Goal: Task Accomplishment & Management: Complete application form

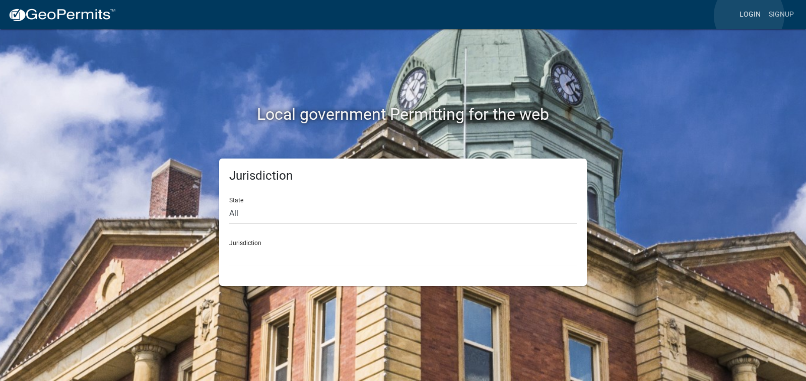
click at [749, 16] on link "Login" at bounding box center [750, 14] width 29 height 19
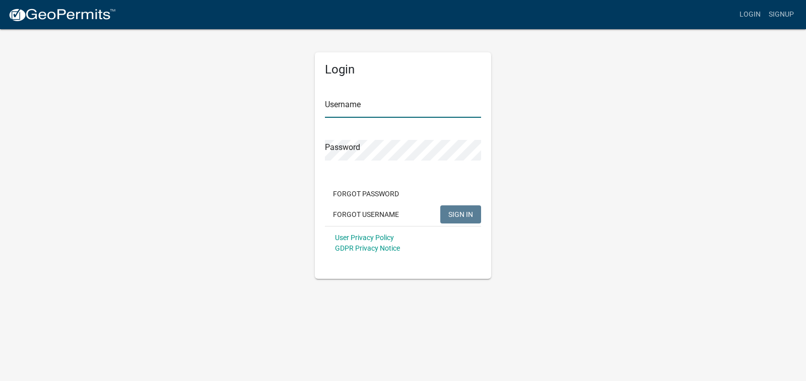
click at [451, 108] on input "Username" at bounding box center [403, 107] width 156 height 21
type input "Allentu70"
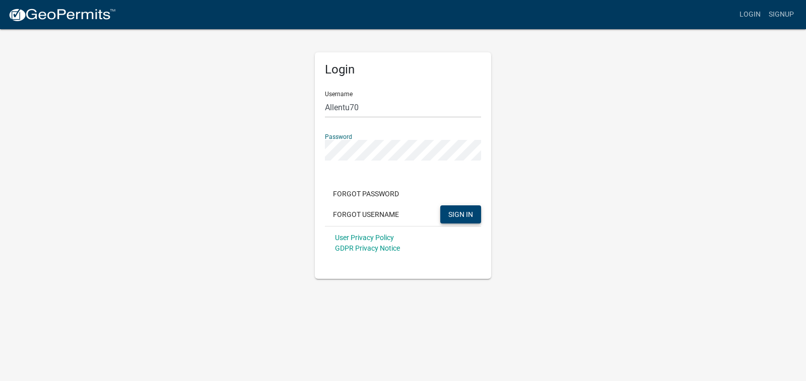
click at [449, 213] on span "SIGN IN" at bounding box center [460, 214] width 25 height 8
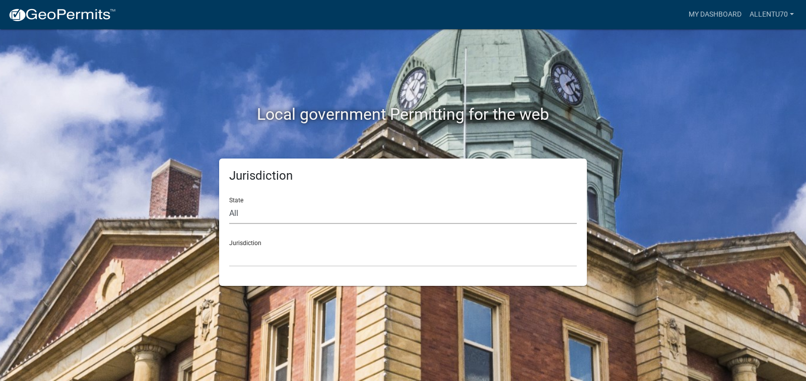
click at [261, 212] on select "All [US_STATE] [US_STATE] [US_STATE] [US_STATE] [US_STATE] [US_STATE] [US_STATE…" at bounding box center [403, 214] width 348 height 21
select select "[US_STATE]"
click at [229, 204] on select "All [US_STATE] [US_STATE] [US_STATE] [US_STATE] [US_STATE] [US_STATE] [US_STATE…" at bounding box center [403, 214] width 348 height 21
click at [246, 257] on select "City of [GEOGRAPHIC_DATA], [US_STATE] City of [GEOGRAPHIC_DATA], [US_STATE] Cit…" at bounding box center [403, 256] width 348 height 21
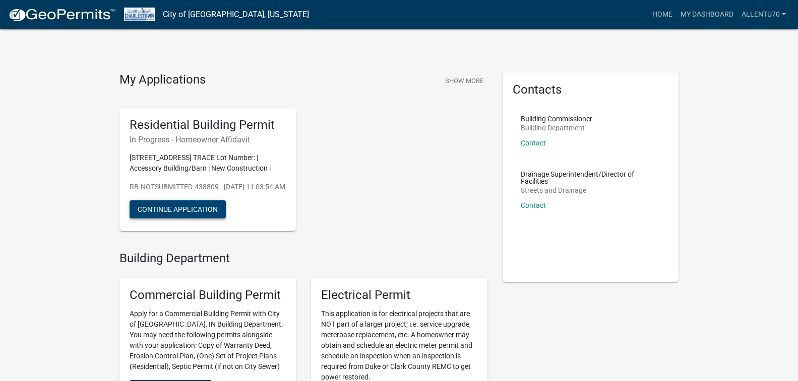
click at [166, 219] on button "Continue Application" at bounding box center [178, 210] width 96 height 18
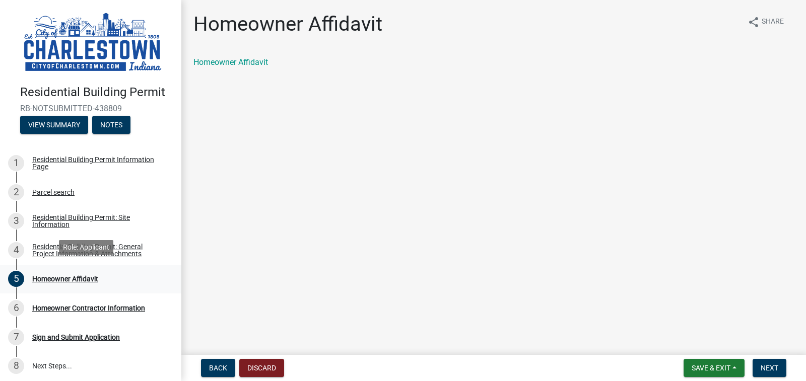
click at [76, 276] on div "Homeowner Affidavit" at bounding box center [65, 279] width 66 height 7
click at [264, 60] on link "Homeowner Affidavit" at bounding box center [231, 62] width 75 height 10
click at [67, 244] on div "Residential Building Permit: General Project Information & Attachments" at bounding box center [98, 250] width 133 height 14
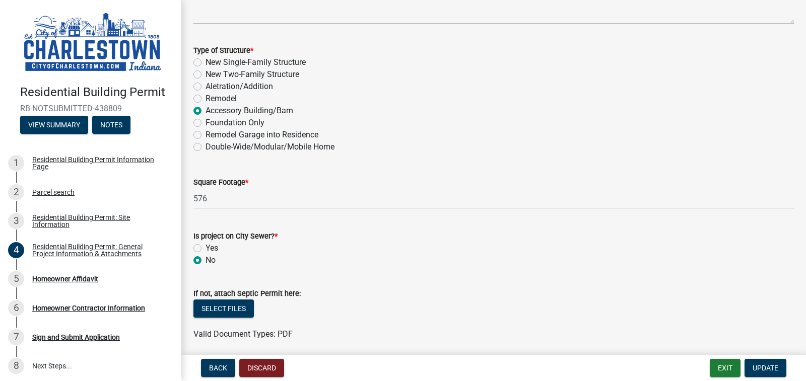
scroll to position [252, 0]
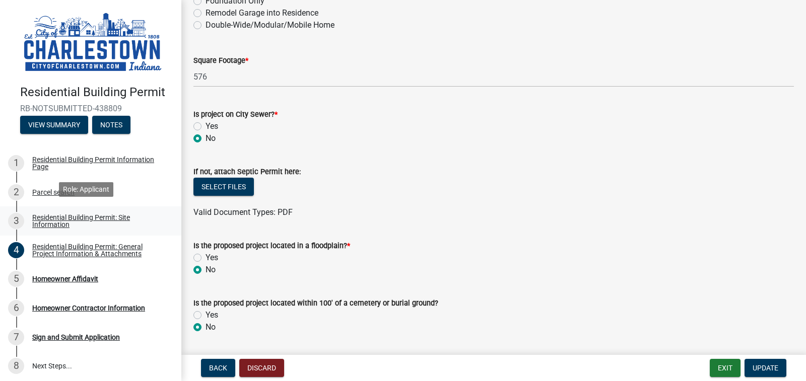
click at [57, 215] on div "Residential Building Permit: Site Information" at bounding box center [98, 221] width 133 height 14
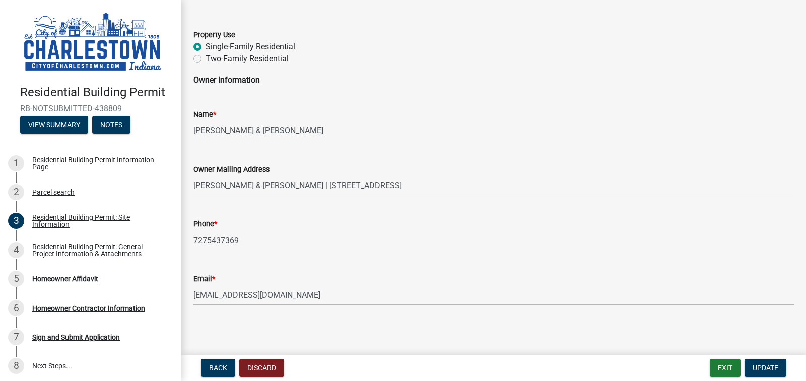
scroll to position [489, 0]
click at [723, 366] on button "Exit" at bounding box center [725, 368] width 31 height 18
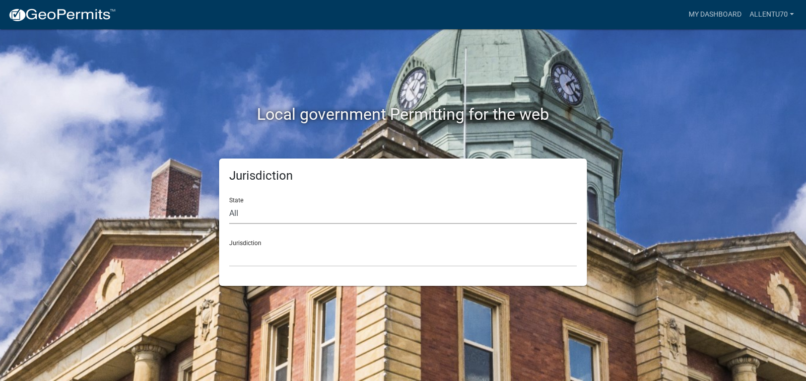
click at [261, 215] on select "All [US_STATE] [US_STATE] [US_STATE] [US_STATE] [US_STATE] [US_STATE] [US_STATE…" at bounding box center [403, 214] width 348 height 21
select select "[US_STATE]"
click at [229, 204] on select "All [US_STATE] [US_STATE] [US_STATE] [US_STATE] [US_STATE] [US_STATE] [US_STATE…" at bounding box center [403, 214] width 348 height 21
click at [249, 257] on select "City of [GEOGRAPHIC_DATA], [US_STATE] City of [GEOGRAPHIC_DATA], [US_STATE] Cit…" at bounding box center [403, 256] width 348 height 21
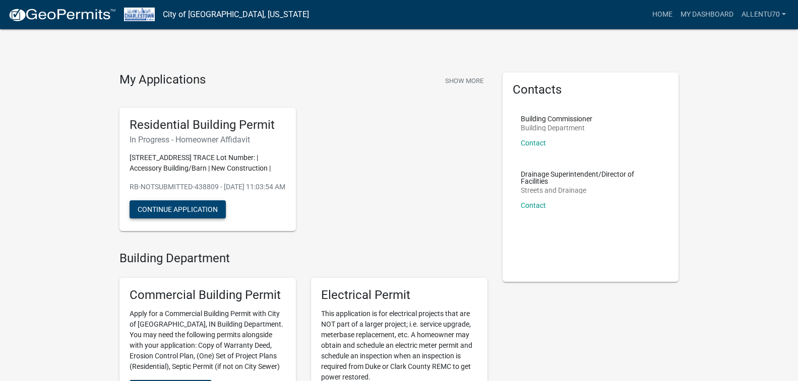
click at [187, 218] on button "Continue Application" at bounding box center [178, 210] width 96 height 18
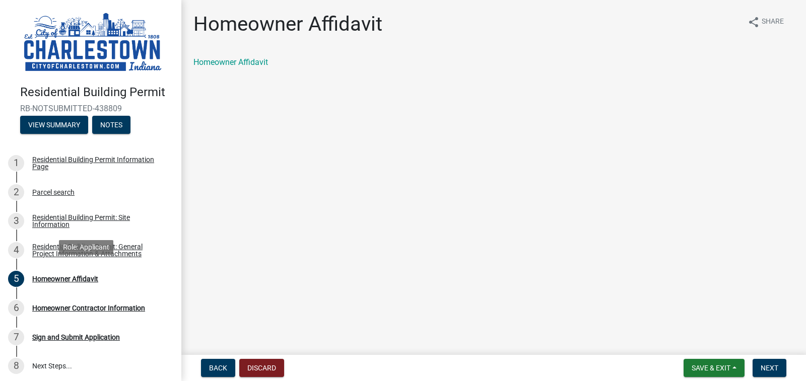
click at [131, 245] on div "Residential Building Permit: General Project Information & Attachments" at bounding box center [98, 250] width 133 height 14
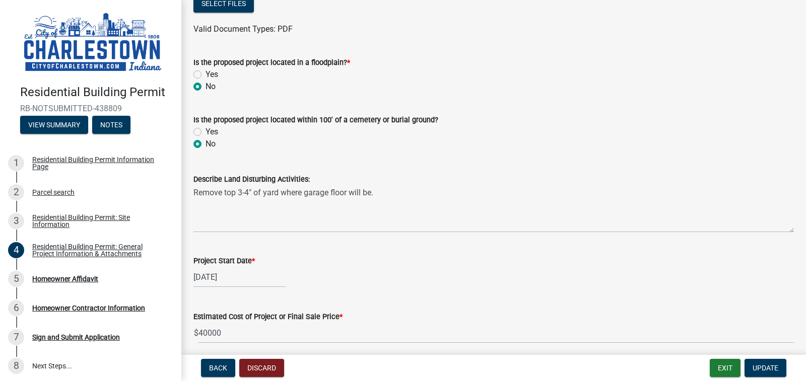
scroll to position [454, 0]
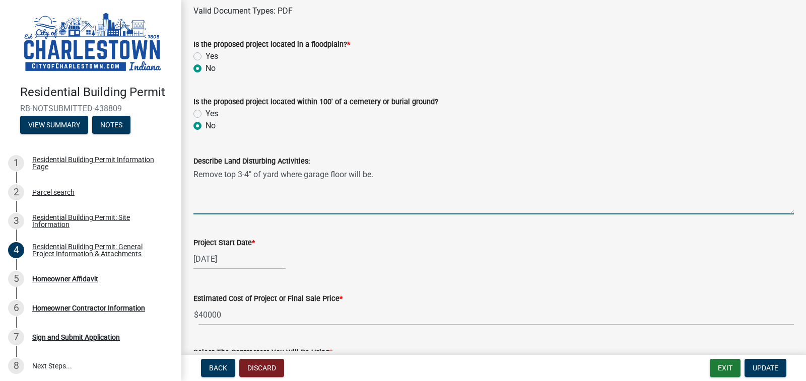
drag, startPoint x: 304, startPoint y: 176, endPoint x: 383, endPoint y: 177, distance: 78.6
click at [383, 177] on textarea "Remove top 3-4" of yard where garage floor will be." at bounding box center [494, 190] width 601 height 47
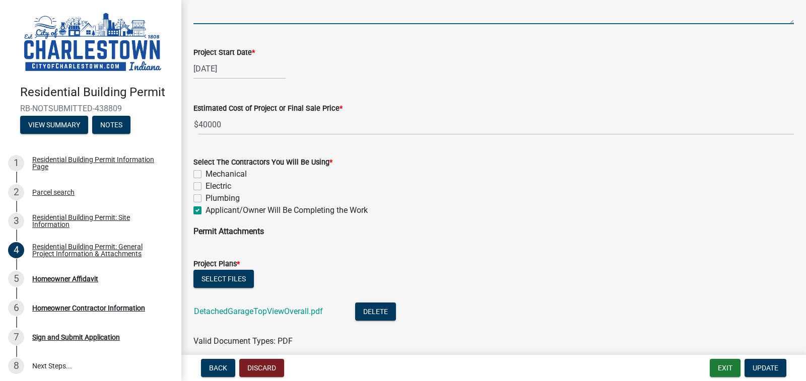
scroll to position [655, 0]
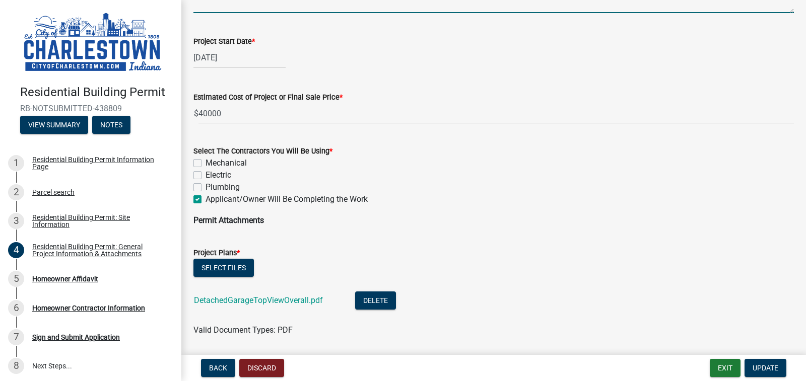
type textarea "Remove top 3-4" of yard where driveway extension and garage floor will be"
click at [206, 201] on label "Applicant/Owner Will Be Completing the Work" at bounding box center [287, 200] width 162 height 12
click at [206, 200] on input "Applicant/Owner Will Be Completing the Work" at bounding box center [209, 197] width 7 height 7
checkbox input "false"
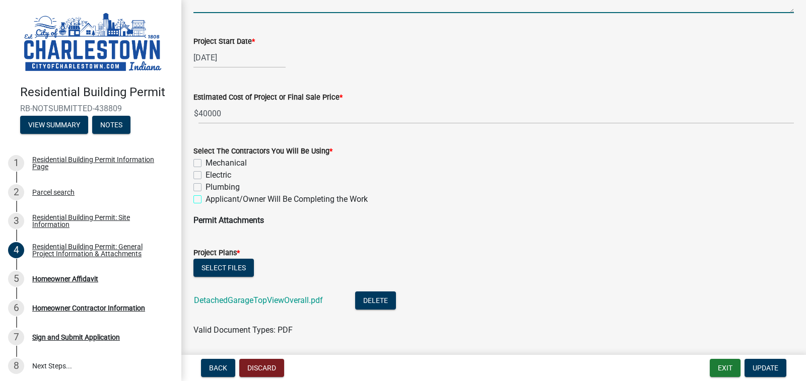
checkbox input "false"
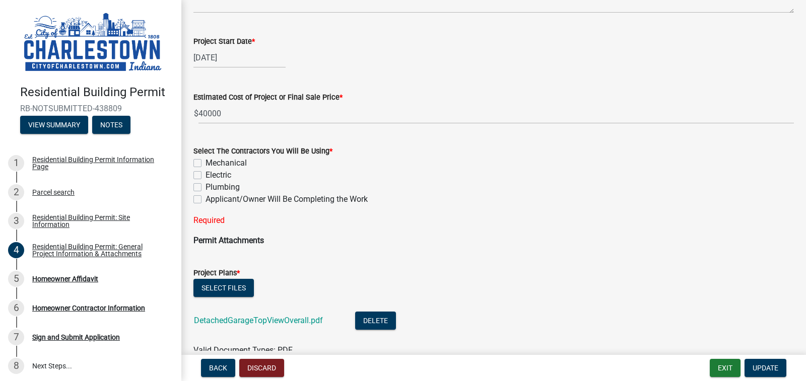
click at [206, 162] on label "Mechanical" at bounding box center [226, 163] width 41 height 12
click at [206, 162] on input "Mechanical" at bounding box center [209, 160] width 7 height 7
checkbox input "true"
checkbox input "false"
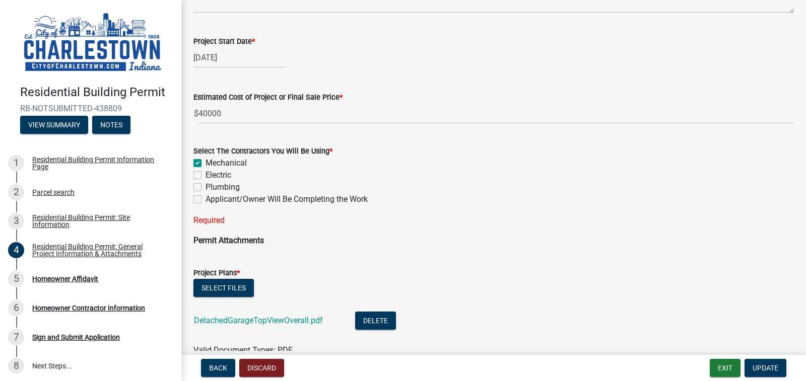
checkbox input "false"
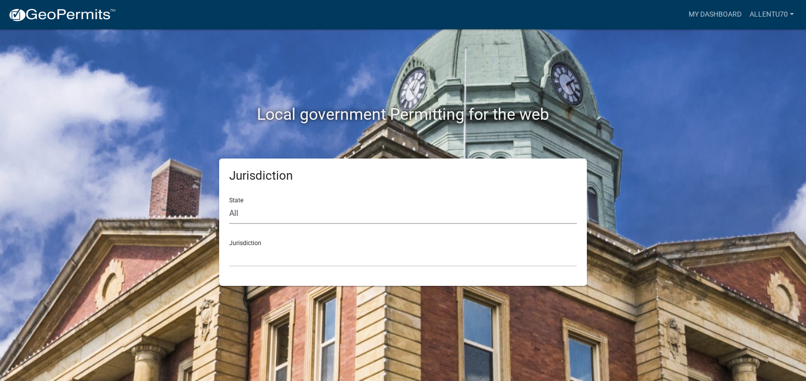
click at [257, 218] on select "All [US_STATE] [US_STATE] [US_STATE] [US_STATE] [US_STATE] [US_STATE] [US_STATE…" at bounding box center [403, 214] width 348 height 21
select select "[US_STATE]"
click at [229, 204] on select "All [US_STATE] [US_STATE] [US_STATE] [US_STATE] [US_STATE] [US_STATE] [US_STATE…" at bounding box center [403, 214] width 348 height 21
click at [248, 253] on select "City of [GEOGRAPHIC_DATA], [US_STATE] City of [GEOGRAPHIC_DATA], [US_STATE] Cit…" at bounding box center [403, 256] width 348 height 21
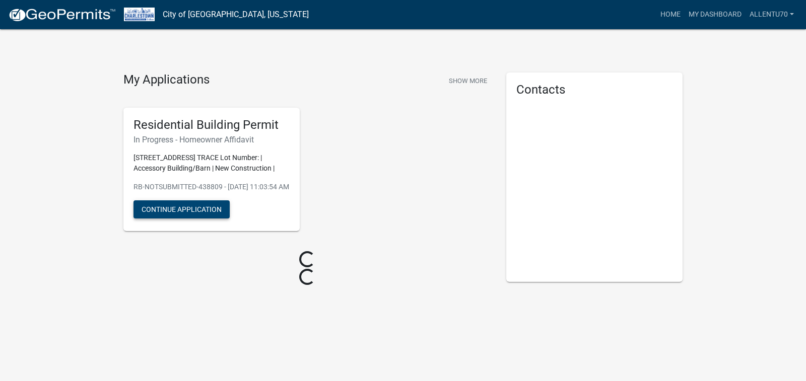
click at [182, 219] on button "Continue Application" at bounding box center [182, 210] width 96 height 18
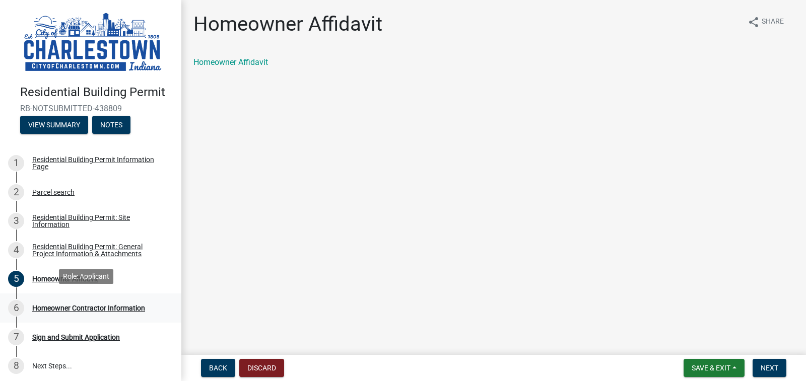
click at [83, 305] on div "Homeowner Contractor Information" at bounding box center [88, 308] width 113 height 7
click at [93, 247] on div "Residential Building Permit: General Project Information & Attachments" at bounding box center [98, 250] width 133 height 14
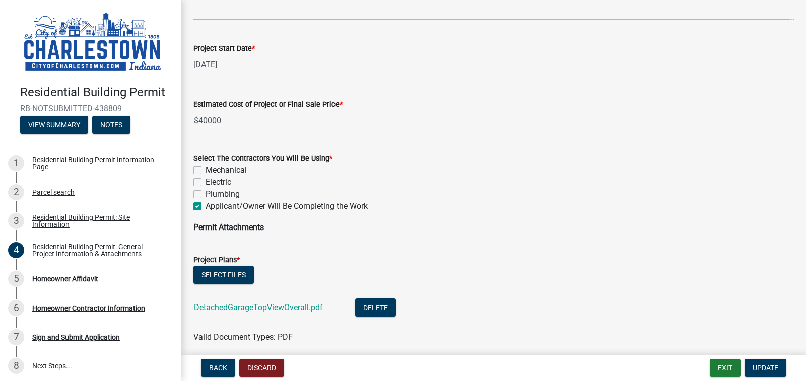
scroll to position [689, 0]
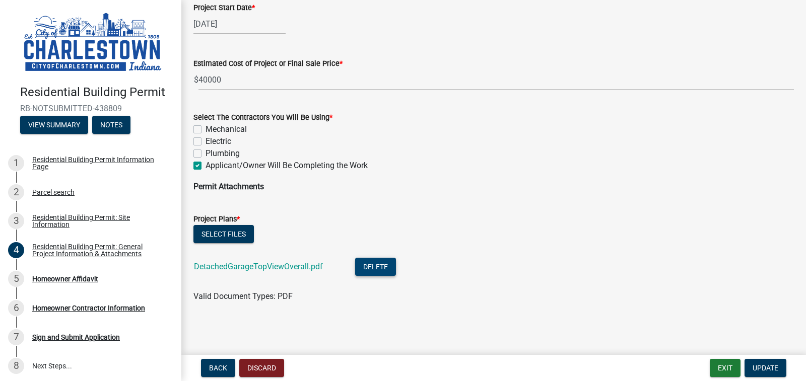
click at [380, 270] on button "Delete" at bounding box center [375, 267] width 41 height 18
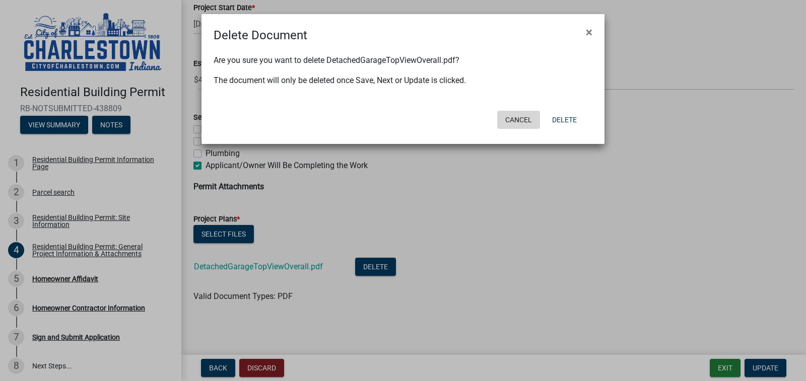
click at [520, 117] on button "Cancel" at bounding box center [518, 120] width 43 height 18
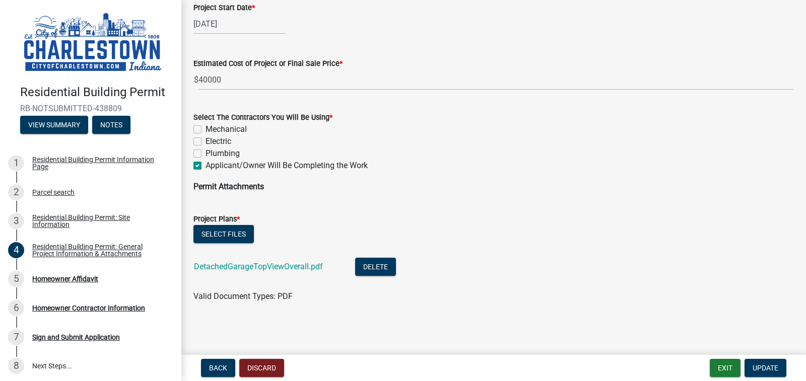
click at [203, 100] on form "Select The Contractors You Will Be Using * Mechanical Electric Plumbing Applica…" at bounding box center [494, 135] width 601 height 73
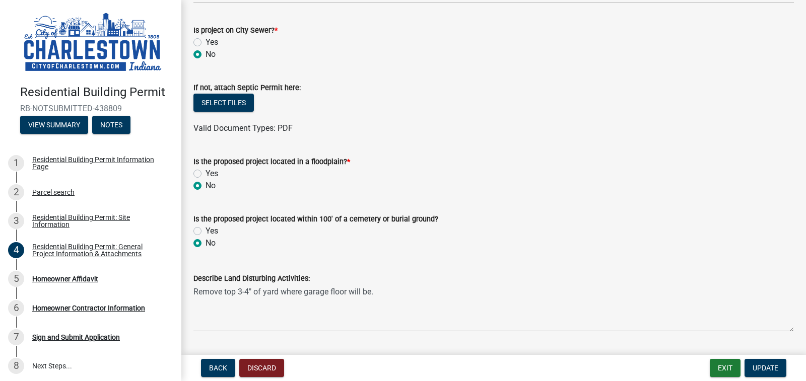
scroll to position [0, 0]
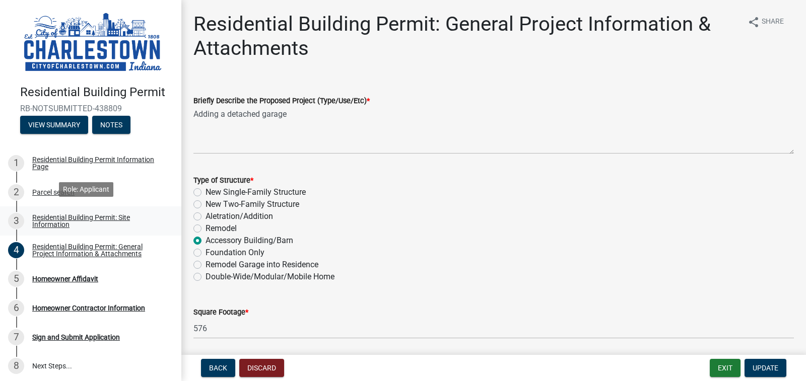
click at [79, 216] on div "Residential Building Permit: Site Information" at bounding box center [98, 221] width 133 height 14
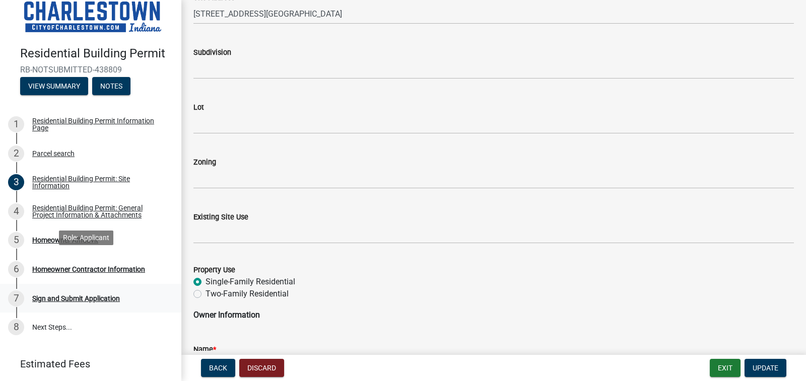
scroll to position [67, 0]
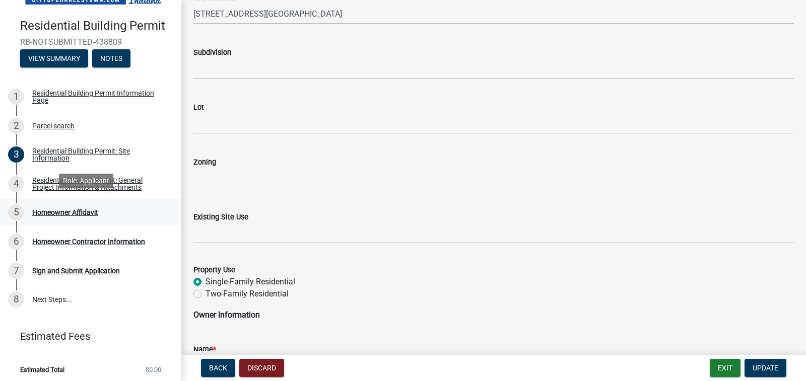
click at [47, 209] on div "Homeowner Affidavit" at bounding box center [65, 212] width 66 height 7
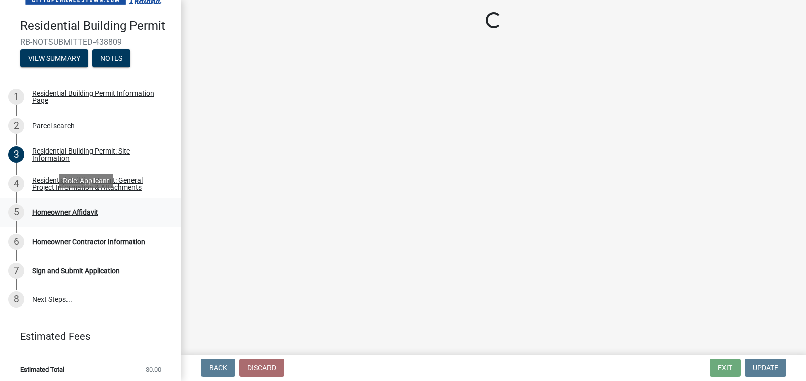
scroll to position [0, 0]
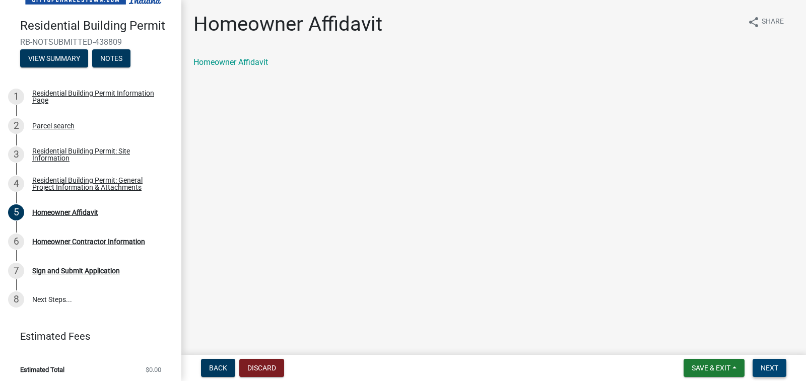
click at [770, 368] on span "Next" at bounding box center [770, 368] width 18 height 8
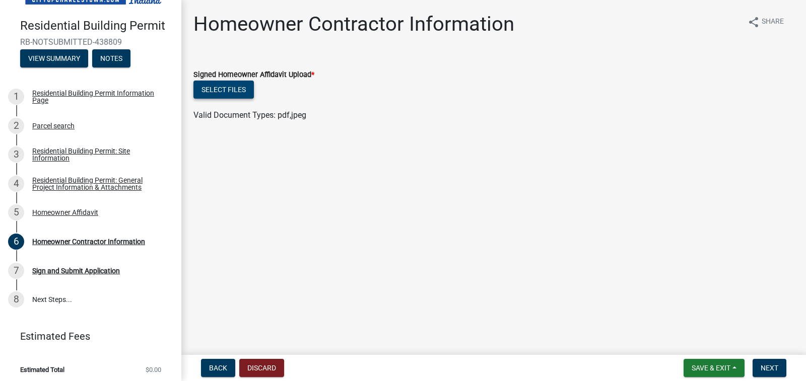
click at [233, 85] on button "Select files" at bounding box center [224, 90] width 60 height 18
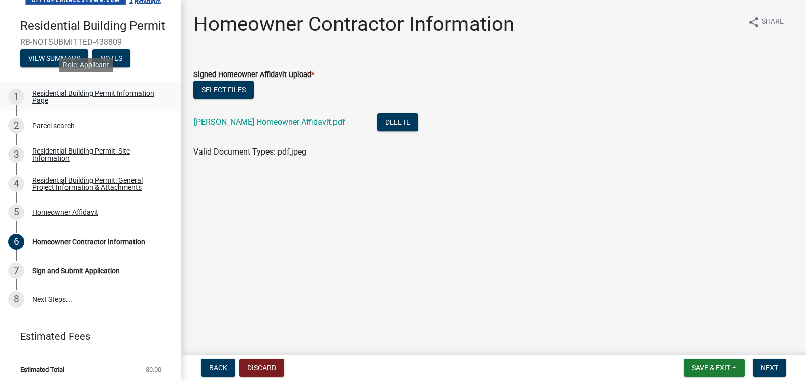
click at [65, 90] on div "Residential Building Permit Information Page" at bounding box center [98, 97] width 133 height 14
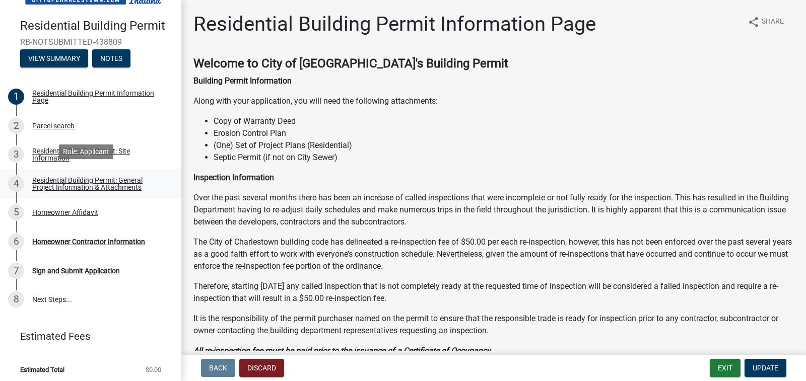
click at [59, 177] on div "Residential Building Permit: General Project Information & Attachments" at bounding box center [98, 184] width 133 height 14
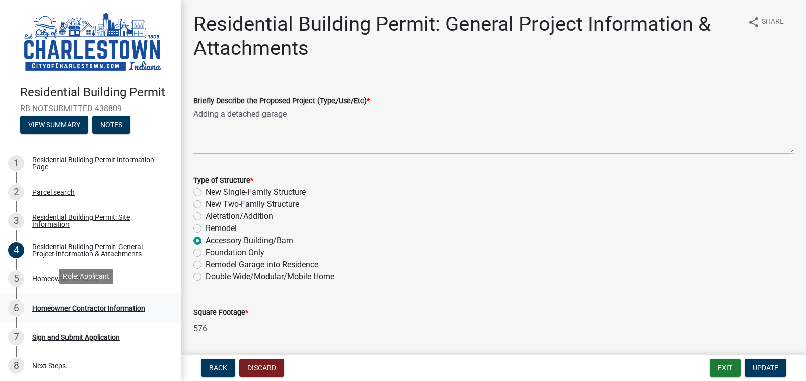
click at [112, 305] on div "Homeowner Contractor Information" at bounding box center [88, 308] width 113 height 7
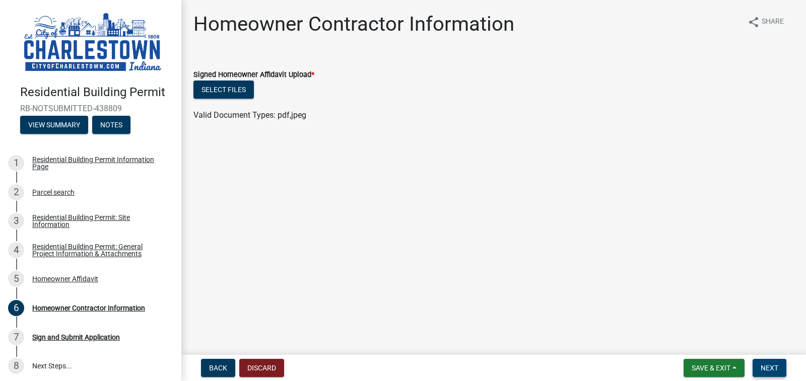
click at [773, 365] on span "Next" at bounding box center [770, 368] width 18 height 8
click at [233, 83] on button "Select files" at bounding box center [224, 90] width 60 height 18
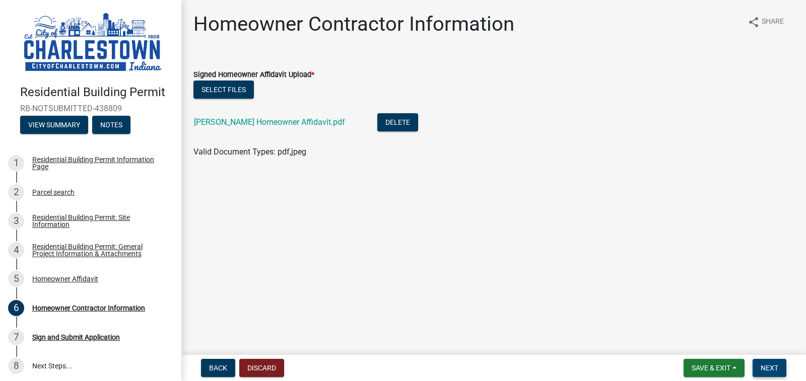
click at [777, 363] on button "Next" at bounding box center [770, 368] width 34 height 18
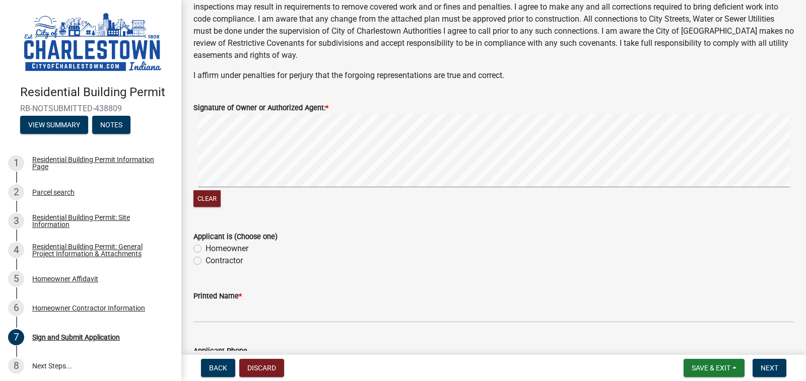
scroll to position [151, 0]
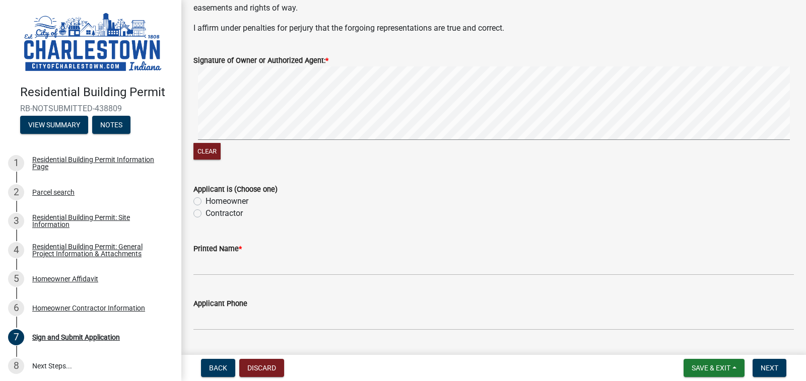
click at [206, 216] on label "Contractor" at bounding box center [224, 214] width 37 height 12
click at [206, 214] on input "Contractor" at bounding box center [209, 211] width 7 height 7
radio input "true"
click at [206, 201] on label "Homeowner" at bounding box center [227, 202] width 43 height 12
click at [206, 201] on input "Homeowner" at bounding box center [209, 199] width 7 height 7
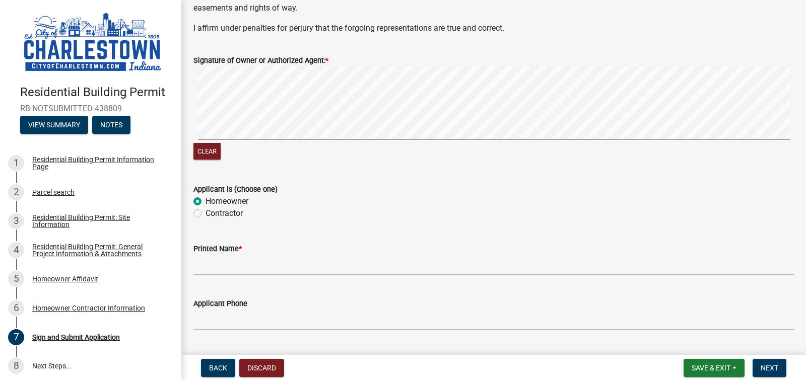
radio input "true"
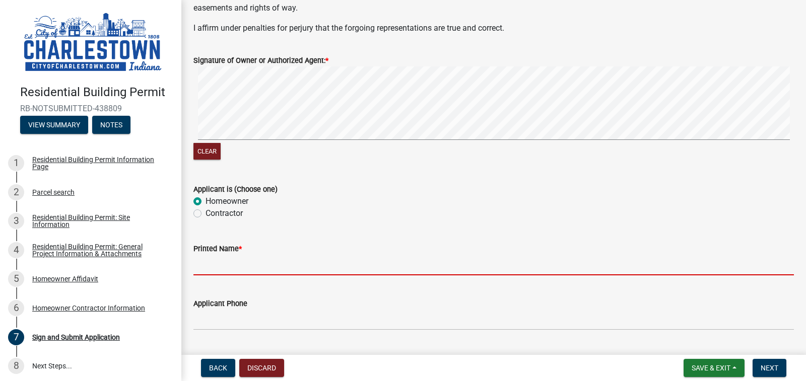
click at [217, 274] on input "Printed Name *" at bounding box center [494, 265] width 601 height 21
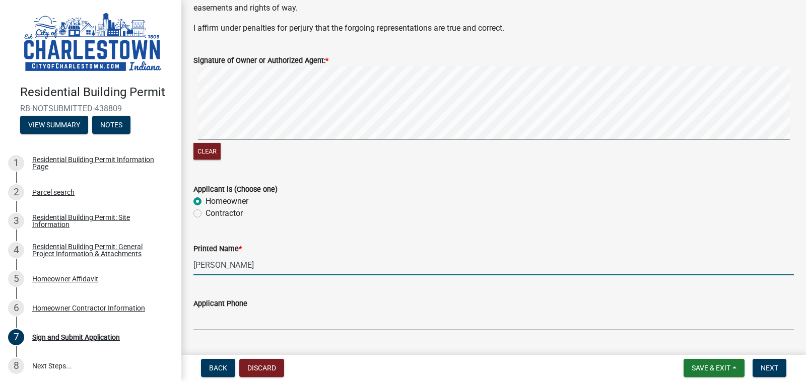
type input "[PERSON_NAME]"
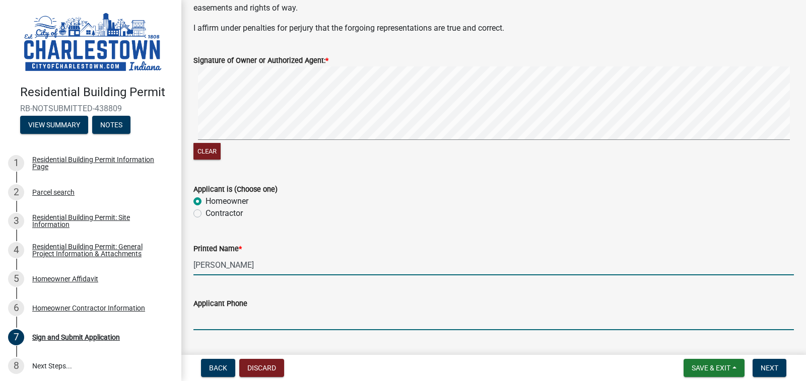
click at [229, 325] on input "Applicant Phone" at bounding box center [494, 320] width 601 height 21
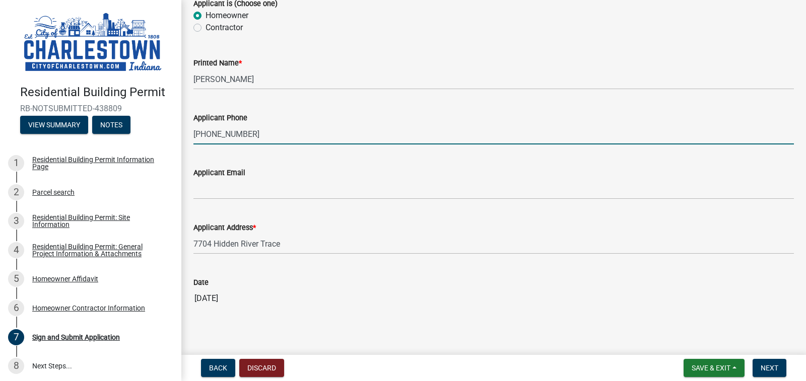
scroll to position [342, 0]
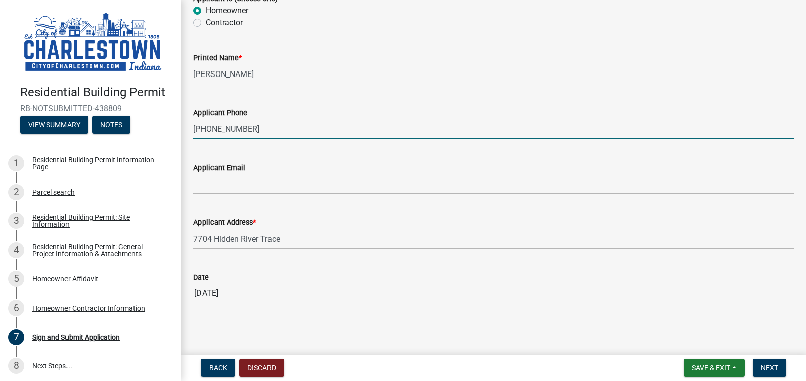
type input "[PHONE_NUMBER]"
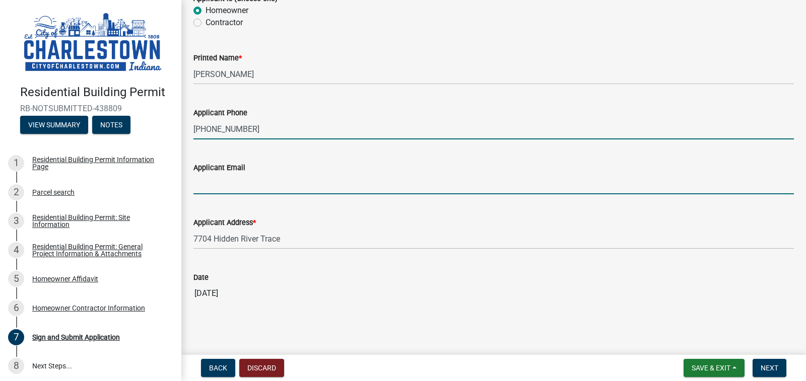
click at [231, 184] on input "Applicant Email" at bounding box center [494, 184] width 601 height 21
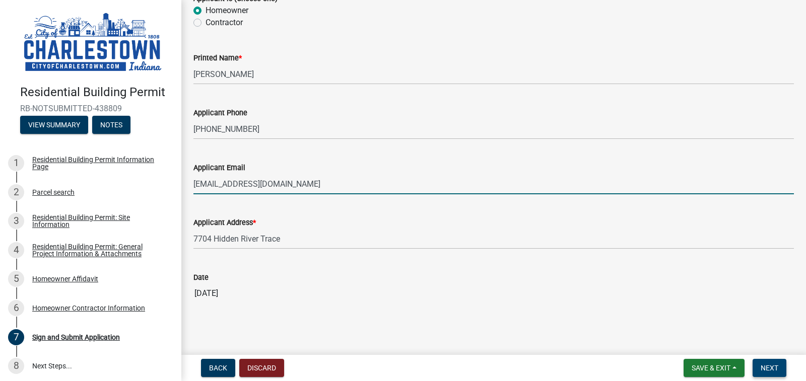
type input "[EMAIL_ADDRESS][DOMAIN_NAME]"
click at [768, 365] on span "Next" at bounding box center [770, 368] width 18 height 8
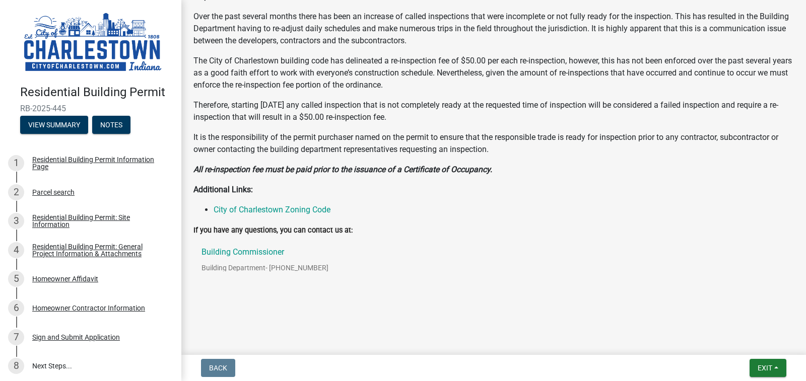
scroll to position [259, 0]
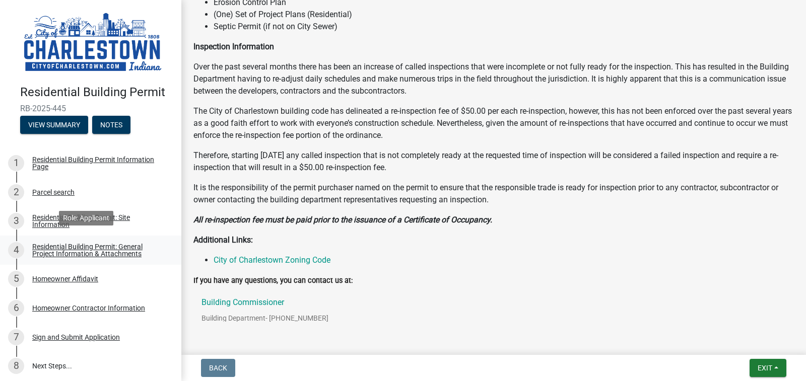
click at [71, 244] on div "Residential Building Permit: General Project Information & Attachments" at bounding box center [98, 250] width 133 height 14
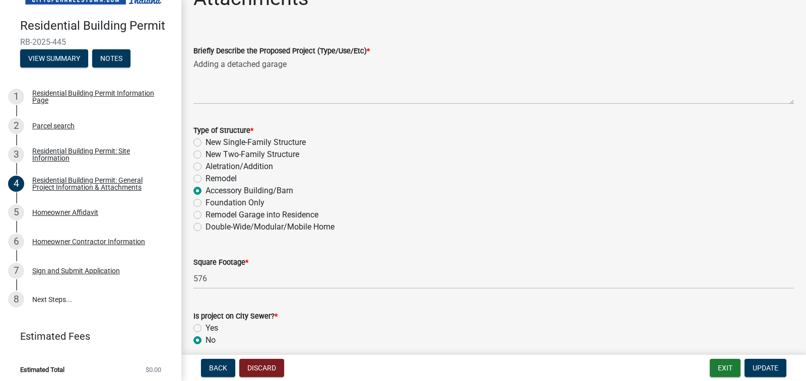
scroll to position [252, 0]
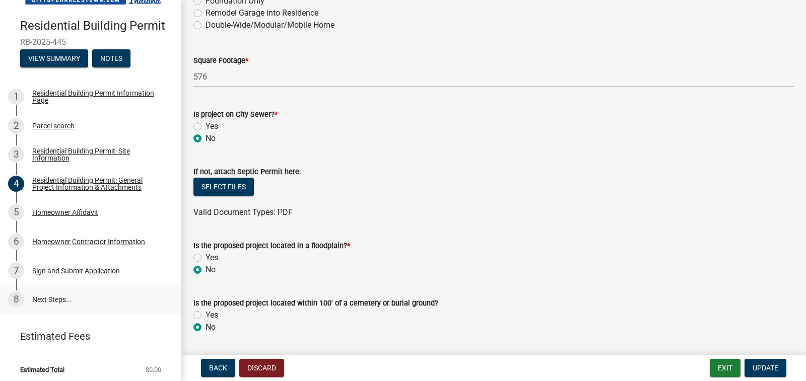
click at [53, 292] on link "8 Next Steps..." at bounding box center [90, 299] width 181 height 29
click at [66, 268] on div "Sign and Submit Application" at bounding box center [76, 271] width 88 height 7
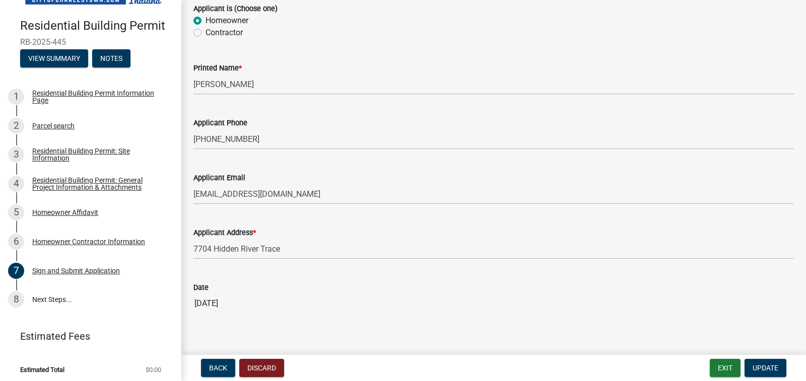
scroll to position [342, 0]
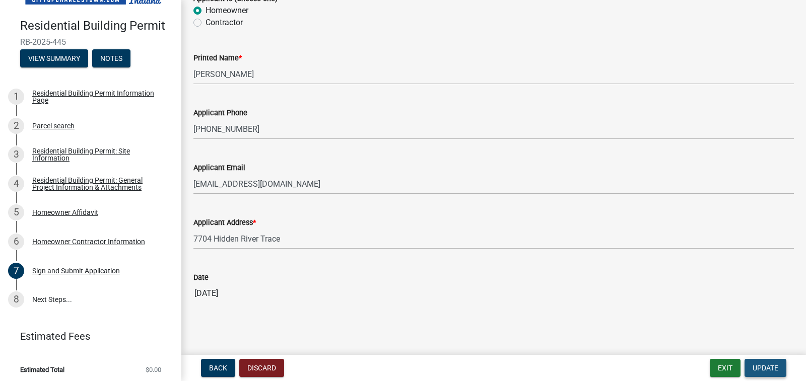
click at [765, 369] on span "Update" at bounding box center [766, 368] width 26 height 8
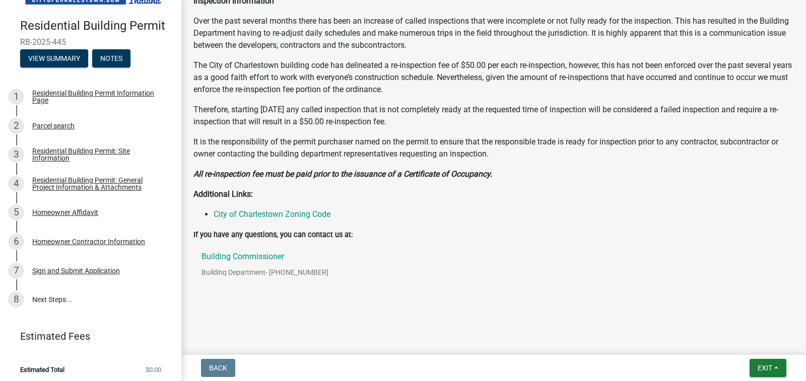
scroll to position [309, 0]
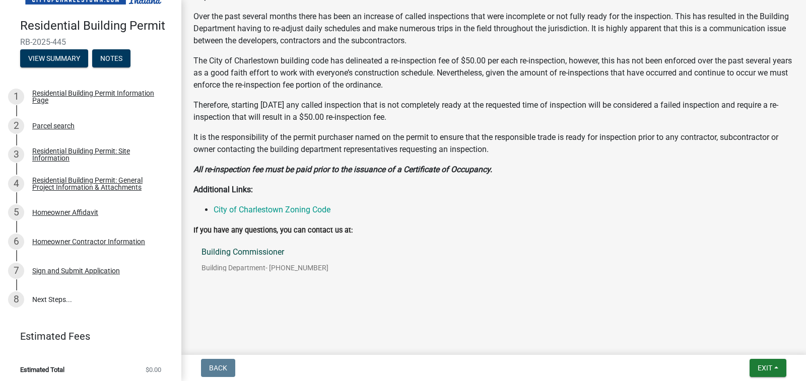
click at [236, 251] on p "Building Commissioner" at bounding box center [265, 252] width 127 height 8
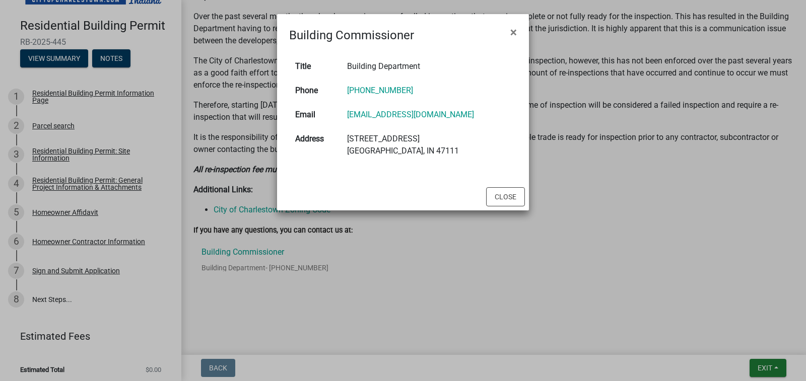
drag, startPoint x: 482, startPoint y: 116, endPoint x: 342, endPoint y: 139, distance: 141.4
click at [344, 134] on tbody "Title Building Department Phone [PHONE_NUMBER] Email [EMAIL_ADDRESS][DOMAIN_NAM…" at bounding box center [403, 108] width 228 height 109
click at [500, 202] on button "Close" at bounding box center [505, 196] width 39 height 19
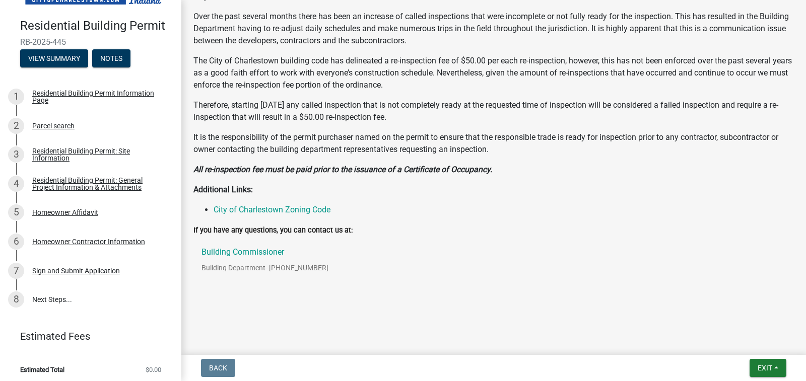
drag, startPoint x: 66, startPoint y: 38, endPoint x: 20, endPoint y: 36, distance: 45.4
click at [20, 37] on span "RB-2025-445" at bounding box center [90, 42] width 141 height 10
copy span "RB-2025-445"
click at [52, 54] on button "View Summary" at bounding box center [54, 58] width 68 height 18
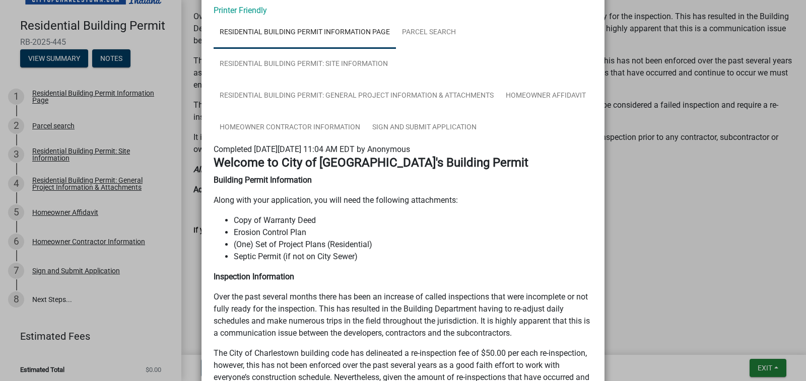
scroll to position [0, 0]
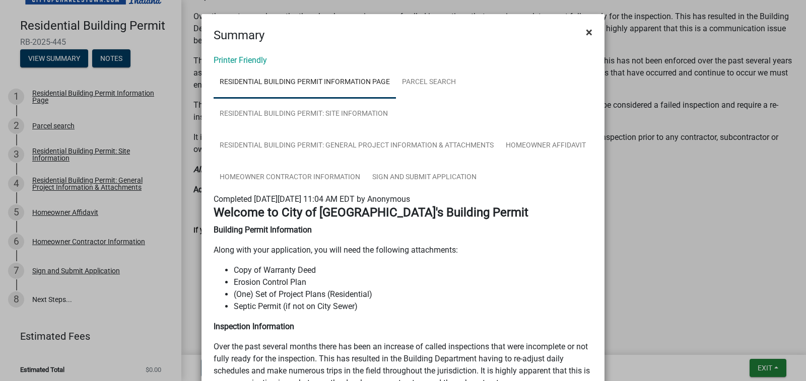
click at [586, 31] on span "×" at bounding box center [589, 32] width 7 height 14
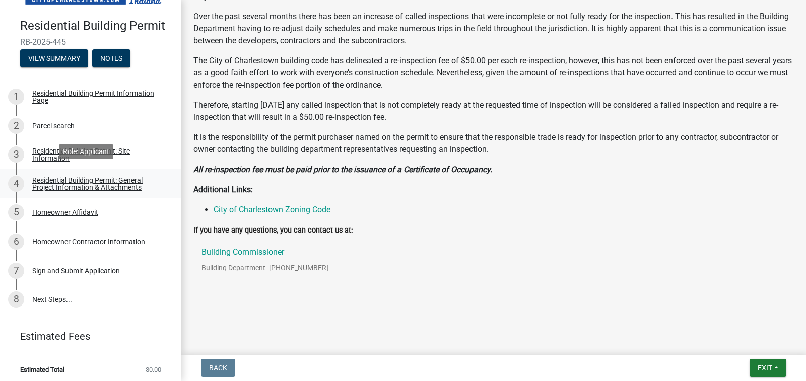
click at [83, 178] on div "Residential Building Permit: General Project Information & Attachments" at bounding box center [98, 184] width 133 height 14
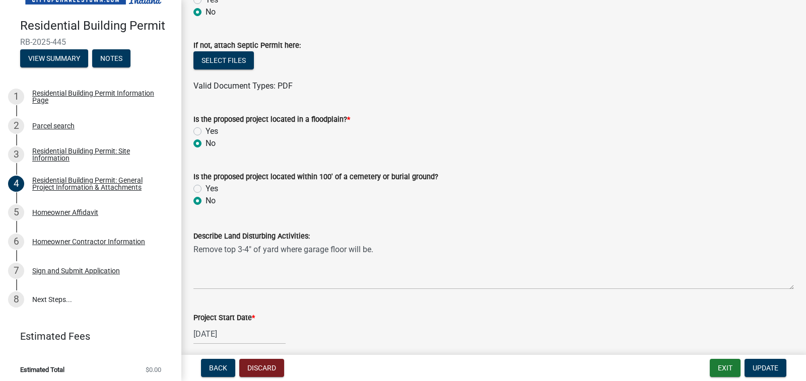
scroll to position [386, 0]
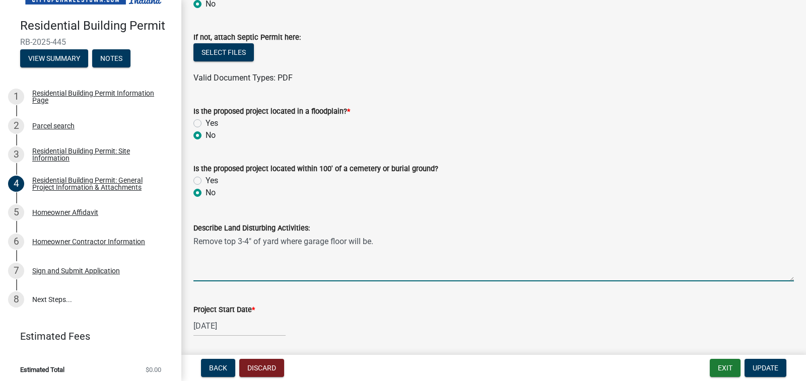
click at [380, 244] on textarea "Remove top 3-4" of yard where garage floor will be." at bounding box center [494, 257] width 601 height 47
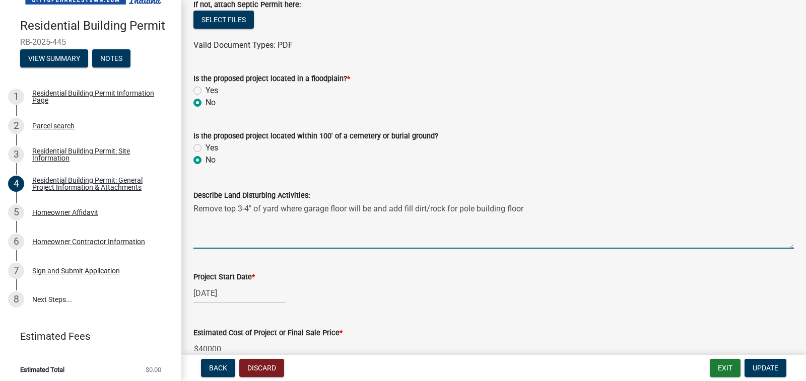
scroll to position [487, 0]
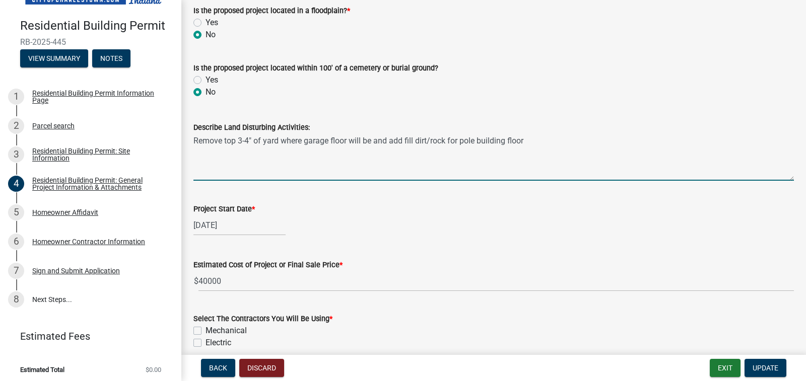
type textarea "Remove top 3-4" of yard where garage floor will be and add fill dirt/rock for p…"
select select "10"
select select "2025"
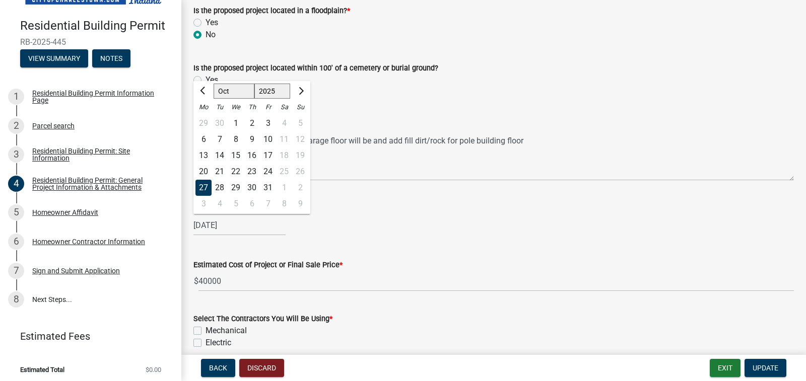
drag, startPoint x: 195, startPoint y: 224, endPoint x: 207, endPoint y: 220, distance: 12.7
click at [207, 220] on input "[DATE]" at bounding box center [240, 225] width 92 height 21
click at [202, 91] on span "Previous month" at bounding box center [204, 91] width 8 height 8
select select "9"
click at [220, 172] on div "23" at bounding box center [220, 172] width 16 height 16
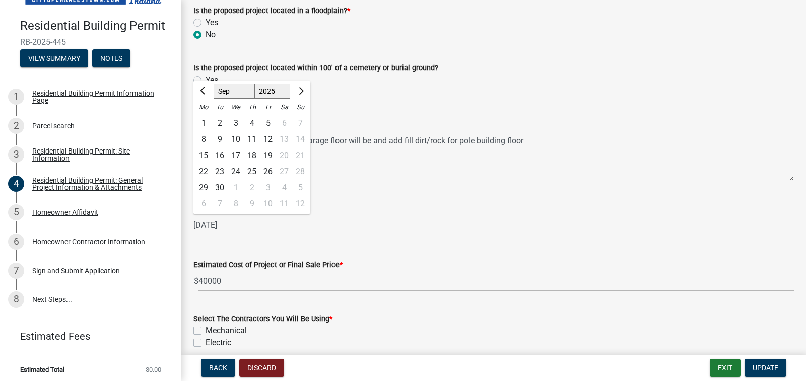
type input "[DATE]"
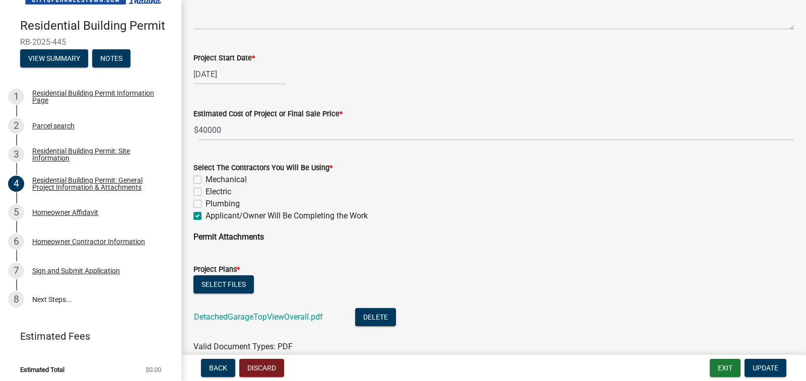
scroll to position [689, 0]
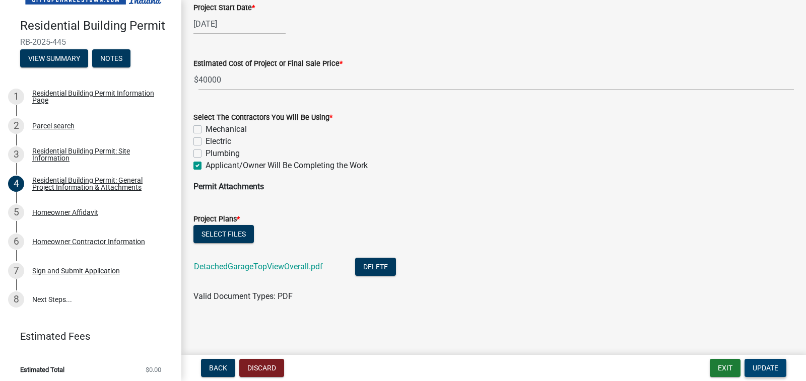
click at [758, 363] on button "Update" at bounding box center [766, 368] width 42 height 18
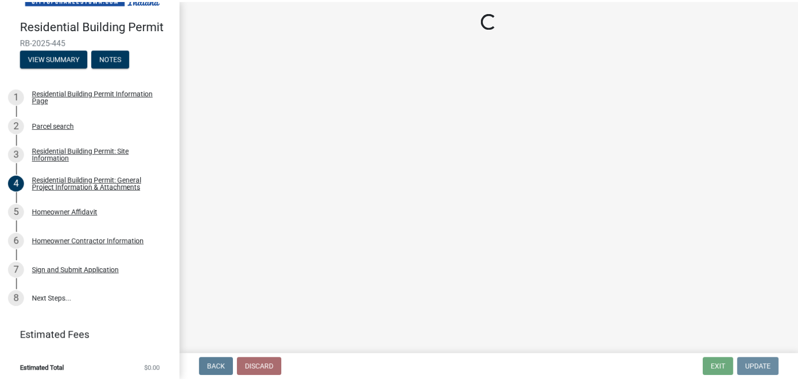
scroll to position [0, 0]
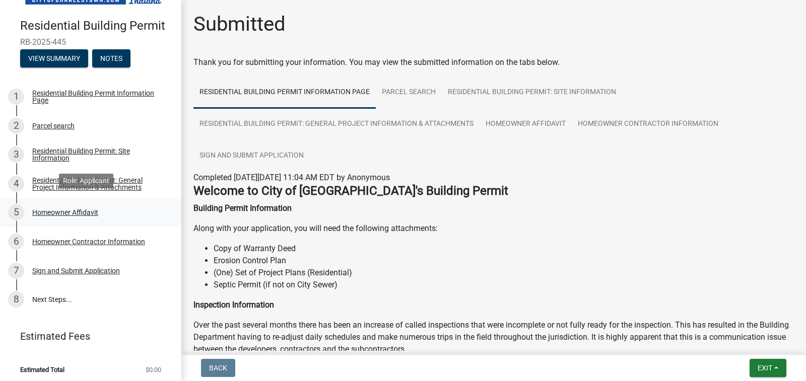
click at [64, 209] on div "Homeowner Affidavit" at bounding box center [65, 212] width 66 height 7
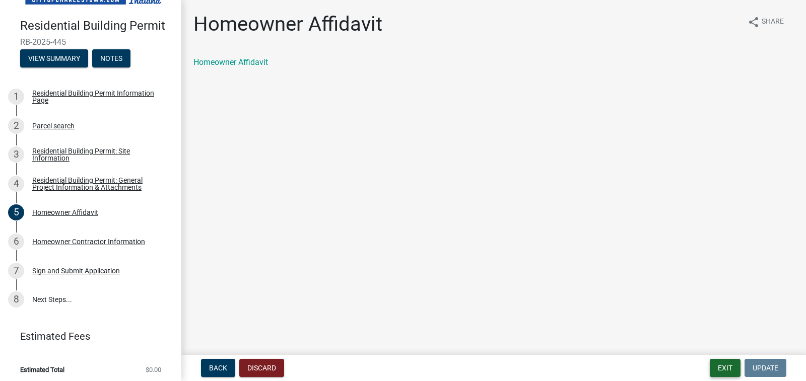
click at [723, 366] on button "Exit" at bounding box center [725, 368] width 31 height 18
